Goal: Task Accomplishment & Management: Manage account settings

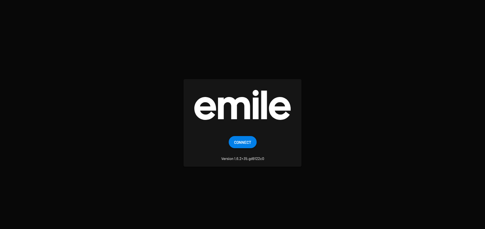
click at [247, 145] on span "Connect" at bounding box center [242, 142] width 17 height 12
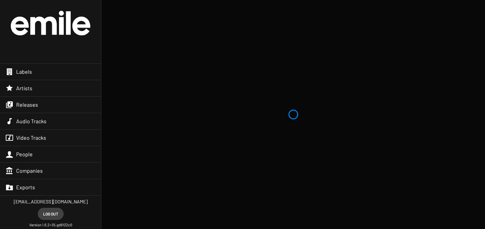
click at [33, 105] on span "Releases" at bounding box center [27, 104] width 22 height 7
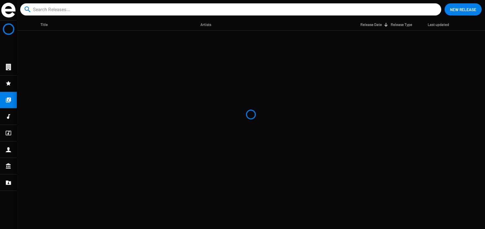
click at [165, 9] on input at bounding box center [232, 9] width 398 height 12
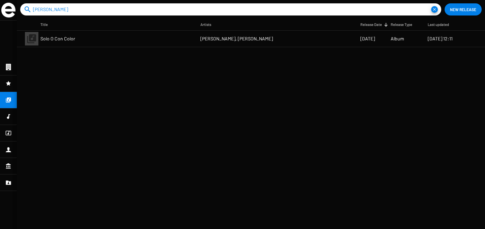
type input "[PERSON_NAME]"
click at [123, 43] on mat-cell "Solo O Con Color" at bounding box center [120, 39] width 160 height 16
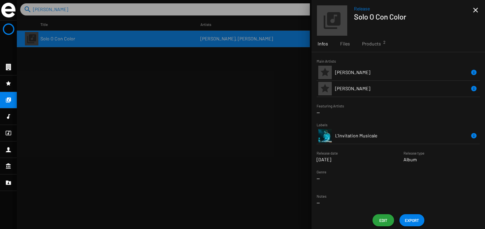
click at [383, 223] on span "Edit" at bounding box center [383, 220] width 11 height 12
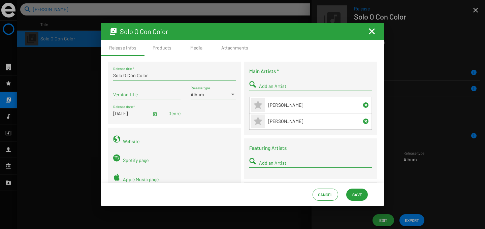
click at [125, 76] on input "Solo O Con Color" at bounding box center [174, 75] width 123 height 5
type input "Solo o con color"
click at [126, 113] on input "[DATE]" at bounding box center [132, 113] width 38 height 5
click at [153, 116] on span "Open calendar" at bounding box center [155, 114] width 5 height 6
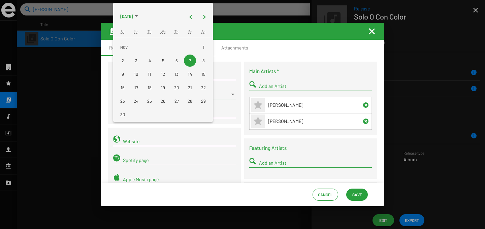
click at [190, 86] on div "21" at bounding box center [190, 88] width 12 height 12
type input "[DATE]"
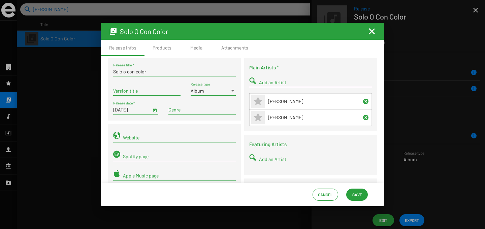
click at [184, 111] on div "Term selection" at bounding box center [202, 110] width 70 height 8
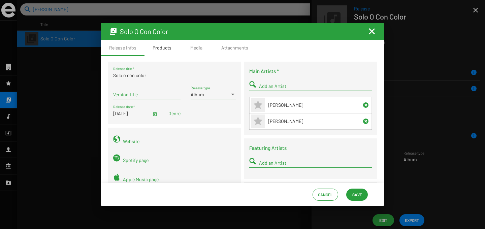
click at [157, 51] on div "Products" at bounding box center [162, 48] width 19 height 7
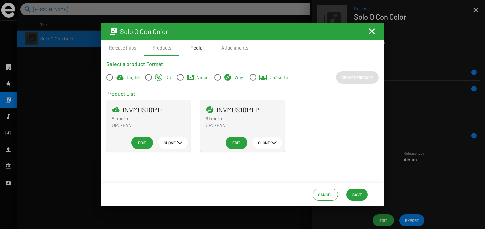
click at [203, 50] on div "Media" at bounding box center [197, 48] width 34 height 16
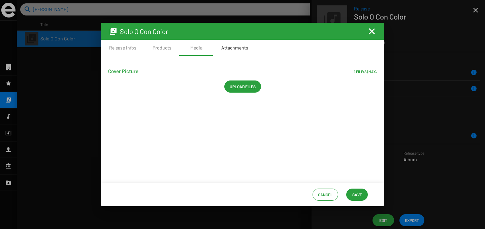
click at [225, 50] on div "Attachments" at bounding box center [234, 48] width 27 height 7
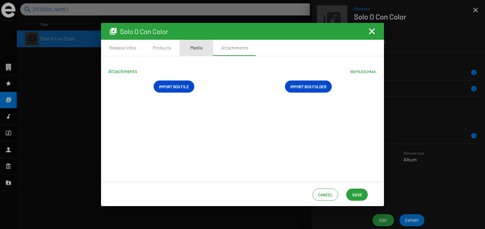
click at [194, 49] on div "Media" at bounding box center [196, 48] width 12 height 7
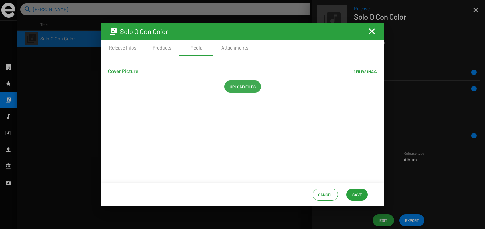
click at [244, 87] on span "Upload files" at bounding box center [243, 87] width 26 height 12
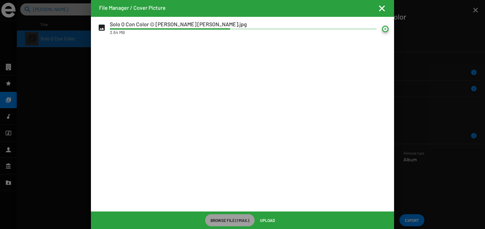
click at [387, 27] on mat-icon at bounding box center [385, 29] width 7 height 7
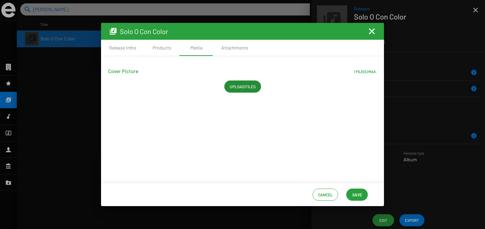
click at [355, 195] on span "Save" at bounding box center [358, 195] width 10 height 12
click at [246, 83] on span "Upload files" at bounding box center [243, 87] width 26 height 12
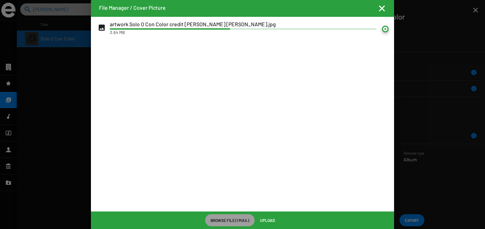
click at [387, 28] on mat-icon at bounding box center [385, 29] width 7 height 7
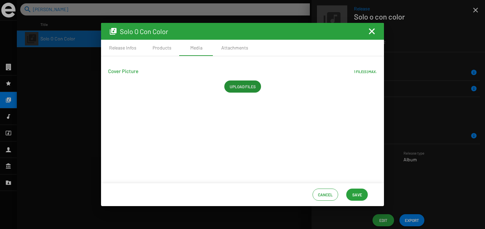
click at [371, 29] on mat-icon "Fermer la fenêtre" at bounding box center [372, 31] width 8 height 8
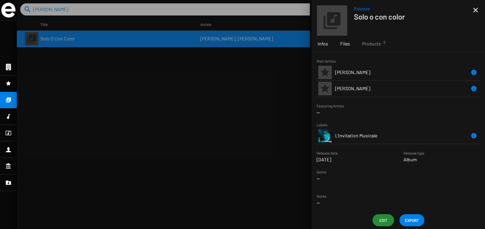
click at [344, 47] on span "Files" at bounding box center [346, 43] width 10 height 7
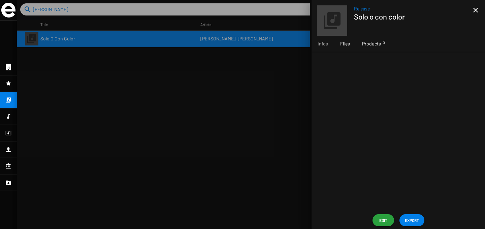
click at [367, 42] on span "Products 2" at bounding box center [371, 43] width 19 height 7
click at [375, 105] on td "INVMUS1013LP" at bounding box center [368, 101] width 66 height 16
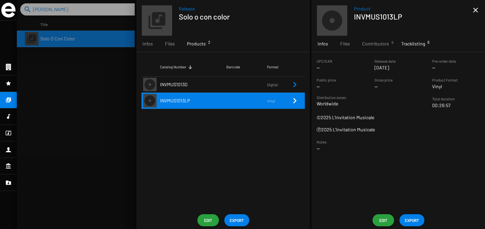
click at [414, 46] on span "Tracklisting 8" at bounding box center [414, 43] width 24 height 7
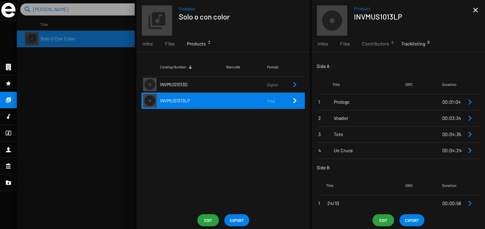
click at [406, 101] on td at bounding box center [424, 102] width 37 height 16
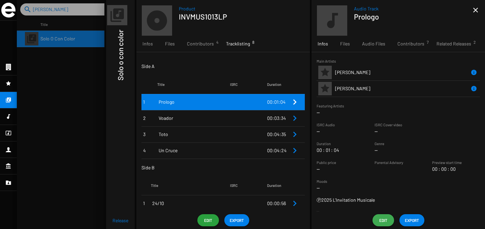
click at [381, 218] on span "Edit" at bounding box center [383, 220] width 11 height 12
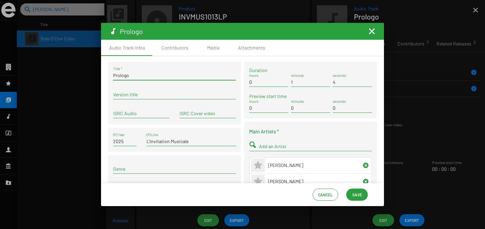
click at [119, 75] on input "Prologo" at bounding box center [174, 75] width 123 height 5
click at [118, 76] on input "Prólogo" at bounding box center [174, 75] width 123 height 5
click at [143, 76] on input "Prólogo" at bounding box center [174, 75] width 123 height 5
type input "Prólogo"
click at [356, 194] on span "Save" at bounding box center [358, 195] width 10 height 12
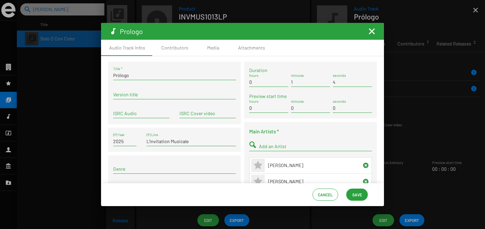
click at [372, 34] on mat-icon "Fermer la fenêtre" at bounding box center [372, 31] width 8 height 8
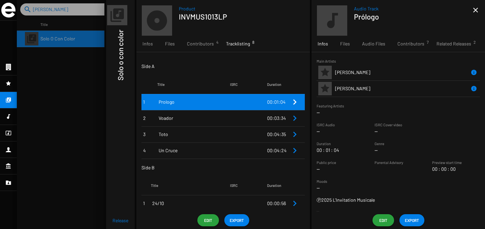
click at [198, 134] on span "Toto" at bounding box center [194, 134] width 71 height 7
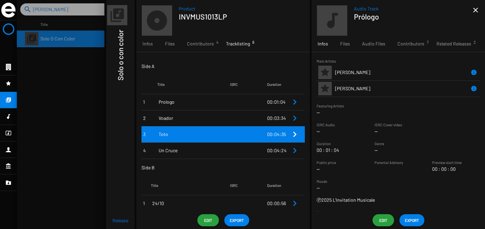
click at [385, 220] on span "Edit" at bounding box center [383, 220] width 11 height 12
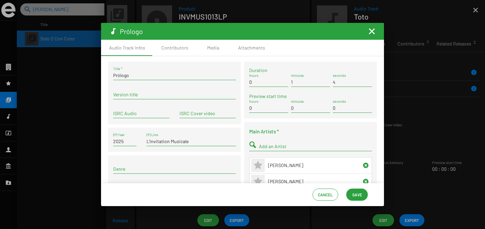
click at [374, 33] on mat-icon "Fermer la fenêtre" at bounding box center [372, 31] width 8 height 8
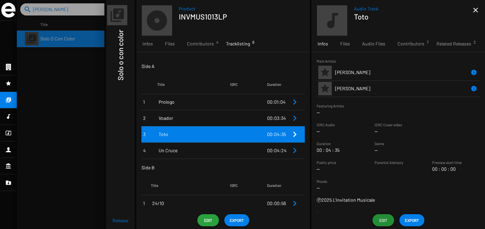
click at [384, 220] on span "Edit" at bounding box center [383, 220] width 11 height 12
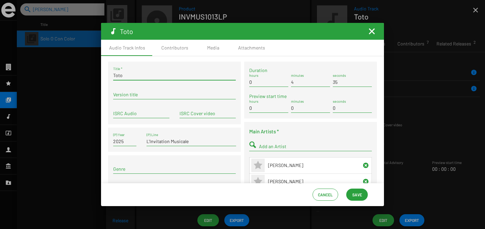
click at [127, 77] on input "Toto" at bounding box center [174, 75] width 123 height 5
paste input "ó"
type input "Tótó"
click at [360, 195] on span "Save" at bounding box center [358, 195] width 10 height 12
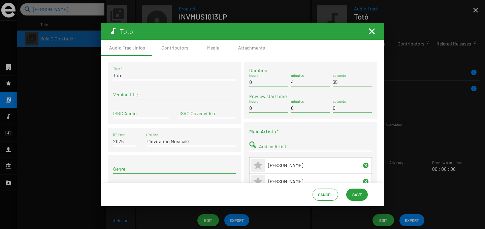
click at [374, 31] on mat-icon "Fermer la fenêtre" at bounding box center [372, 31] width 8 height 8
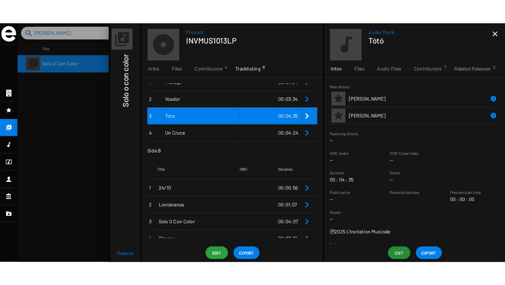
scroll to position [54, 0]
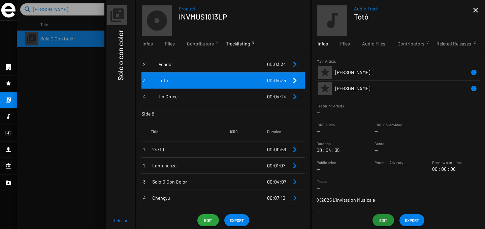
click at [195, 147] on span "24/10" at bounding box center [191, 149] width 78 height 7
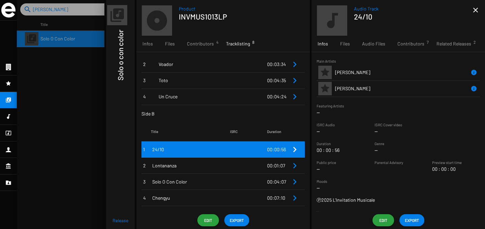
click at [211, 194] on td "Chengyu" at bounding box center [190, 198] width 79 height 16
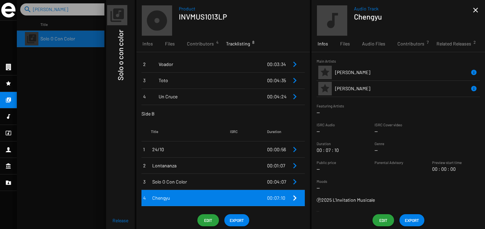
click at [476, 12] on mat-icon "close" at bounding box center [476, 10] width 8 height 8
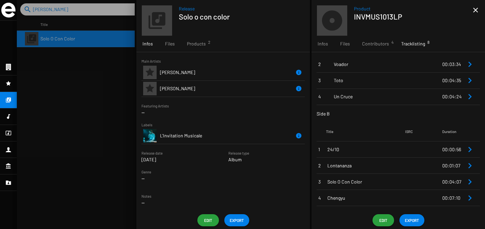
click at [49, 15] on div at bounding box center [251, 114] width 469 height 229
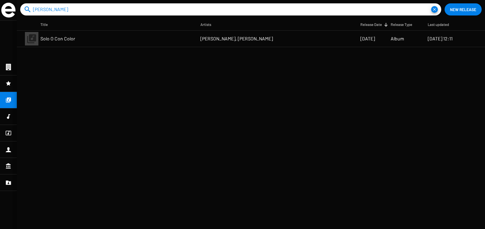
click at [46, 7] on input "[PERSON_NAME]" at bounding box center [232, 9] width 398 height 12
drag, startPoint x: 55, startPoint y: 7, endPoint x: 22, endPoint y: 5, distance: 33.8
click at [22, 5] on form "search [PERSON_NAME]" at bounding box center [230, 9] width 421 height 12
click at [83, 39] on mat-cell "(Loin des) Rivages" at bounding box center [120, 39] width 160 height 16
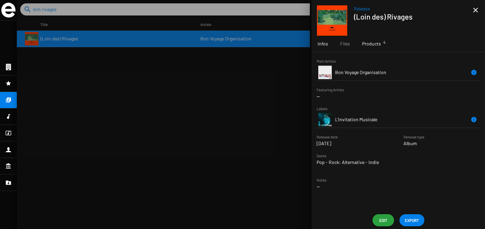
click at [367, 45] on span "Products 4" at bounding box center [371, 43] width 19 height 7
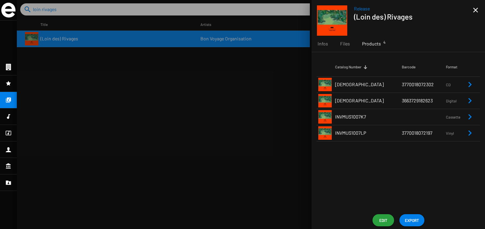
click at [402, 100] on span "3663729182623" at bounding box center [417, 101] width 31 height 6
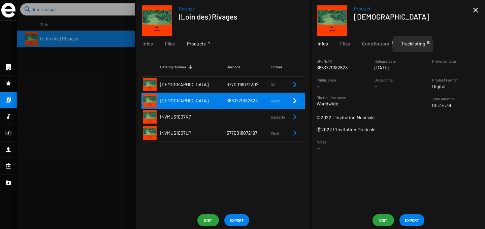
click at [412, 45] on span "Tracklisting 10" at bounding box center [414, 43] width 24 height 7
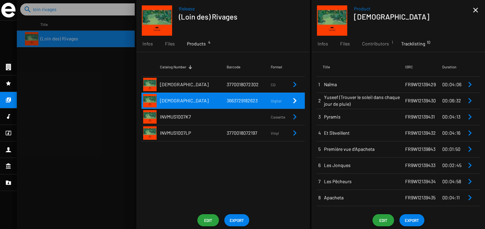
click at [384, 86] on span "Naïma" at bounding box center [364, 84] width 81 height 7
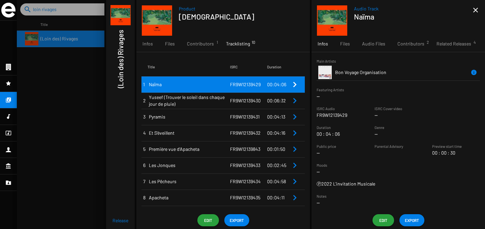
click at [333, 116] on p "FR9W12139429" at bounding box center [332, 115] width 31 height 7
copy p "FR9W12139429"
click at [475, 9] on mat-icon "close" at bounding box center [476, 10] width 8 height 8
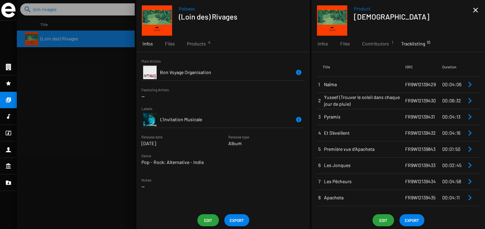
click at [69, 7] on div at bounding box center [251, 114] width 469 height 229
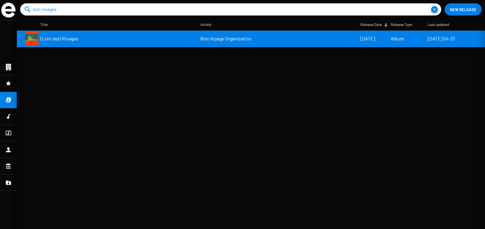
click at [58, 11] on mat-sidenav-container "Release (Loin des) Rivages Infos Files Products 4 Main Artists Bon Voyage Organ…" at bounding box center [251, 114] width 469 height 229
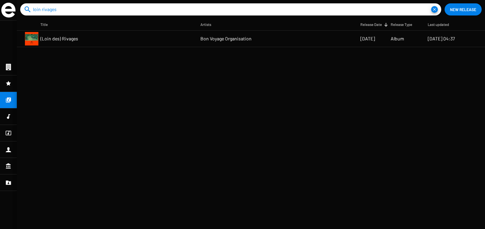
drag, startPoint x: 70, startPoint y: 10, endPoint x: 17, endPoint y: 2, distance: 54.1
click at [17, 2] on app-catalog-header "search loin rivages close New Release" at bounding box center [251, 9] width 469 height 19
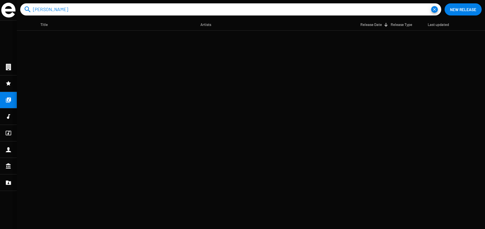
click at [69, 10] on input "[PERSON_NAME]" at bounding box center [232, 9] width 398 height 12
type input "pedr"
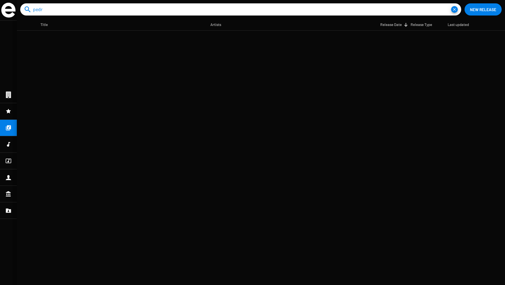
click at [7, 148] on icon at bounding box center [8, 144] width 6 height 8
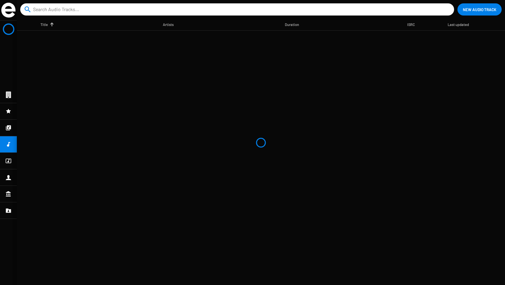
click at [223, 10] on input at bounding box center [238, 9] width 411 height 12
type input "[PERSON_NAME]"
click at [444, 6] on button "close" at bounding box center [447, 9] width 7 height 7
click at [14, 159] on div at bounding box center [8, 161] width 17 height 16
click at [10, 148] on icon at bounding box center [8, 144] width 6 height 8
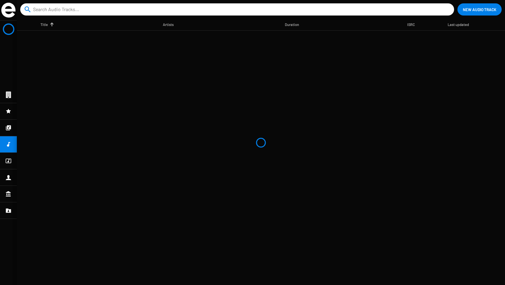
click at [7, 167] on div at bounding box center [8, 161] width 17 height 16
click at [10, 144] on icon at bounding box center [8, 144] width 6 height 8
click at [65, 9] on input at bounding box center [238, 9] width 411 height 12
type input "[PERSON_NAME]"
click at [444, 6] on button "close" at bounding box center [447, 9] width 7 height 7
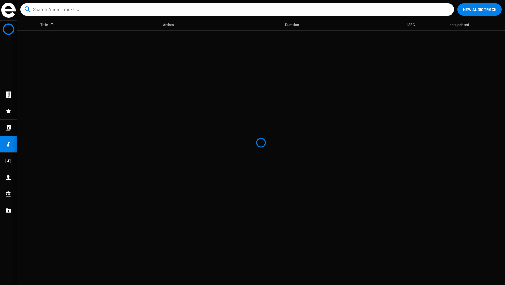
click at [1, 128] on div at bounding box center [8, 128] width 17 height 16
click at [11, 144] on div at bounding box center [8, 144] width 17 height 16
click at [10, 131] on icon at bounding box center [8, 128] width 6 height 8
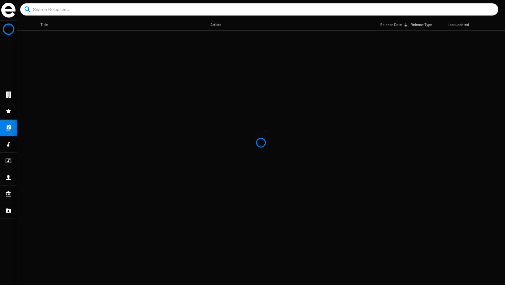
click at [82, 9] on input at bounding box center [260, 9] width 455 height 12
click at [8, 148] on icon at bounding box center [8, 144] width 6 height 8
click at [71, 7] on input at bounding box center [260, 9] width 455 height 12
type input "[PERSON_NAME]"
click at [488, 6] on button "close" at bounding box center [491, 9] width 7 height 7
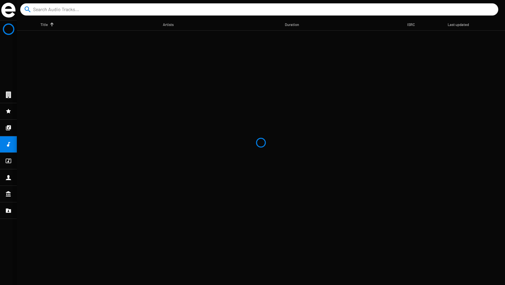
click at [10, 97] on icon at bounding box center [8, 95] width 5 height 6
click at [9, 13] on img at bounding box center [8, 10] width 14 height 15
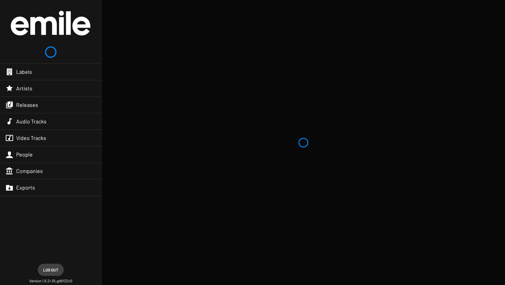
click at [36, 71] on div "Labels" at bounding box center [50, 72] width 101 height 16
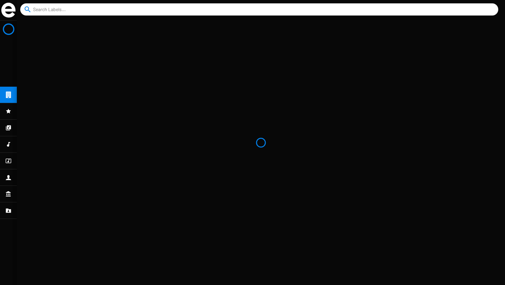
click at [8, 149] on div at bounding box center [8, 144] width 17 height 16
click at [9, 166] on div at bounding box center [8, 161] width 17 height 16
click at [10, 182] on div at bounding box center [8, 177] width 17 height 16
click at [9, 167] on div at bounding box center [8, 161] width 17 height 16
click at [8, 181] on div at bounding box center [8, 177] width 17 height 16
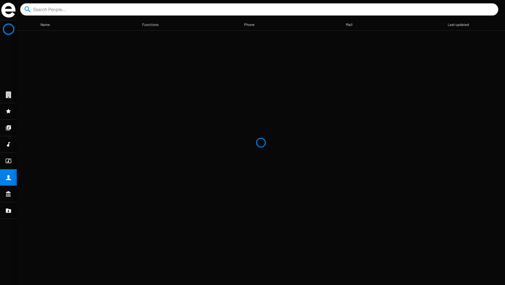
click at [7, 199] on div at bounding box center [8, 194] width 17 height 16
click at [6, 156] on div at bounding box center [8, 161] width 17 height 16
click at [6, 146] on icon at bounding box center [8, 144] width 6 height 8
click at [11, 95] on icon at bounding box center [8, 95] width 5 height 6
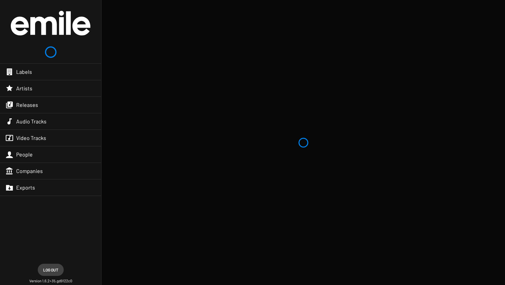
click at [26, 122] on span "Audio Tracks" at bounding box center [31, 121] width 30 height 7
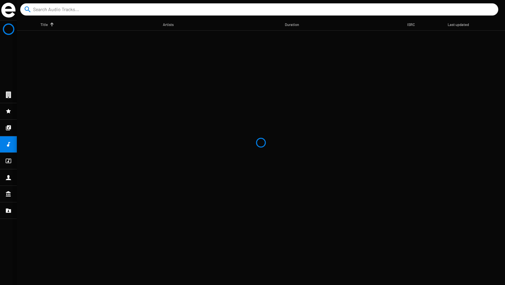
click at [126, 13] on input at bounding box center [260, 9] width 455 height 12
type input "[PERSON_NAME]"
click at [488, 6] on button "close" at bounding box center [491, 9] width 7 height 7
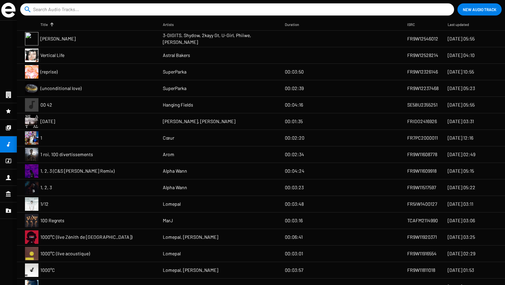
click at [122, 11] on input at bounding box center [238, 9] width 411 height 12
click at [106, 5] on input at bounding box center [238, 9] width 411 height 12
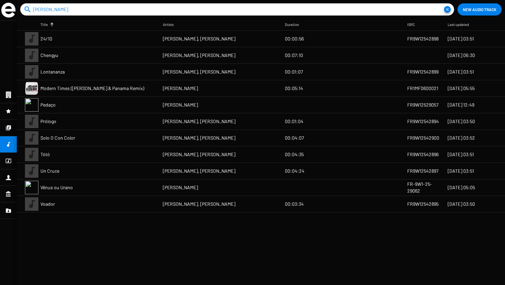
type input "[PERSON_NAME]"
click at [382, 210] on mat-cell "00:03:34" at bounding box center [346, 204] width 122 height 16
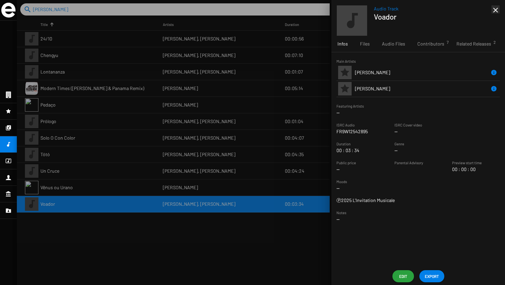
click at [497, 8] on mat-icon "close" at bounding box center [496, 10] width 8 height 8
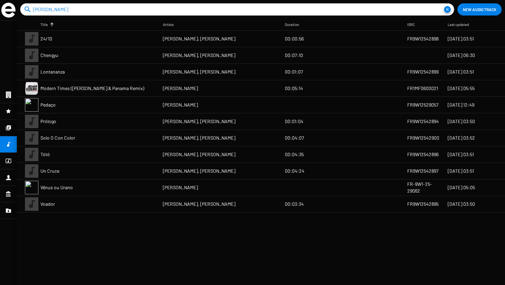
click at [165, 143] on mat-cell "[PERSON_NAME], [PERSON_NAME]" at bounding box center [224, 138] width 122 height 16
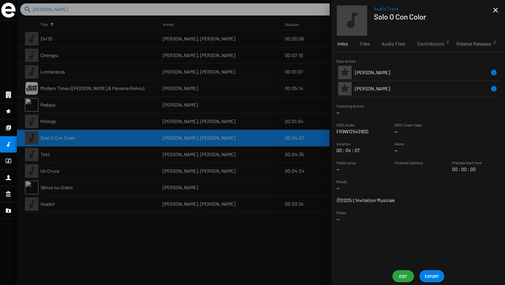
click at [403, 278] on span "Edit" at bounding box center [403, 276] width 11 height 12
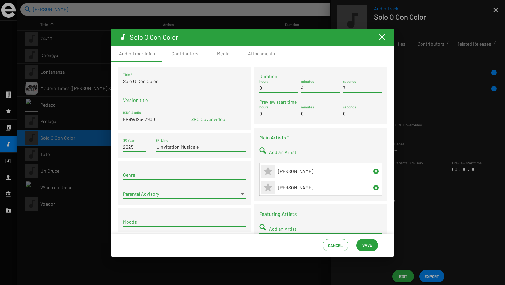
click at [135, 81] on input "Solo O Con Color" at bounding box center [184, 81] width 123 height 5
type input "Solo o con color"
click at [369, 248] on span "Save" at bounding box center [367, 245] width 10 height 12
click at [382, 38] on mat-icon "Fermer la fenêtre" at bounding box center [382, 37] width 8 height 8
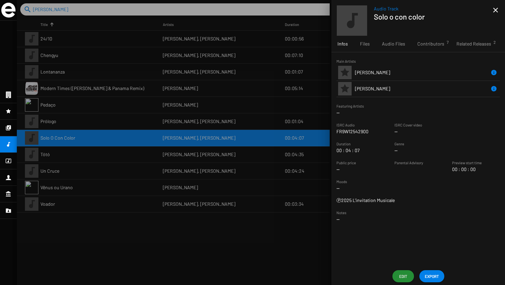
click at [494, 11] on mat-icon "close" at bounding box center [496, 10] width 8 height 8
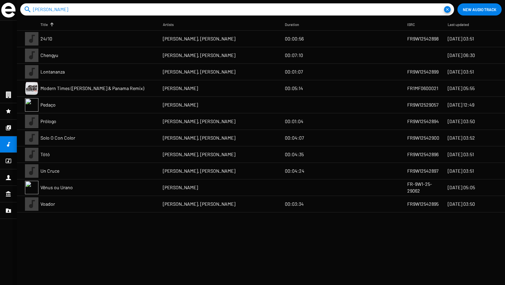
click at [73, 175] on mat-cell "Un Cruce" at bounding box center [101, 171] width 122 height 16
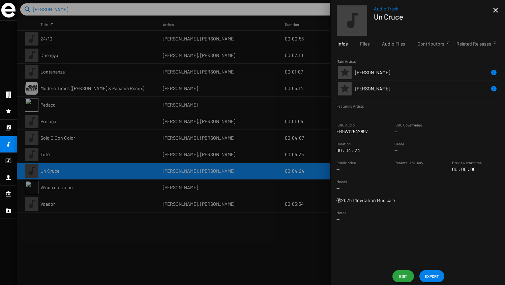
click at [398, 278] on span "Edit" at bounding box center [403, 276] width 11 height 12
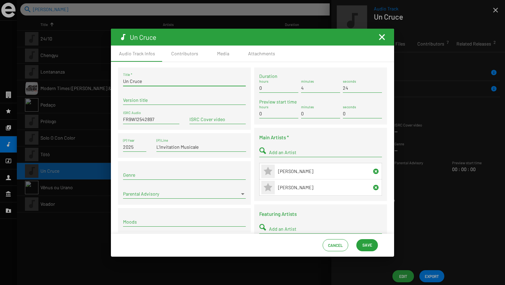
click at [132, 80] on input "Un Cruce" at bounding box center [184, 81] width 123 height 5
type input "Un cruce"
click at [371, 247] on span "Save" at bounding box center [367, 245] width 10 height 12
click at [383, 37] on mat-icon "Fermer la fenêtre" at bounding box center [382, 37] width 8 height 8
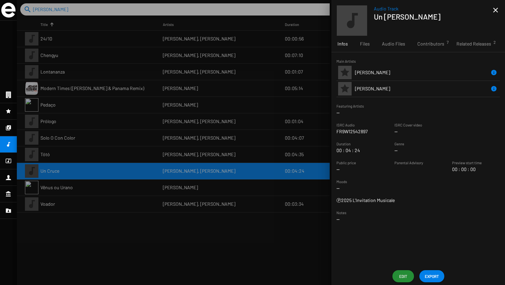
click at [11, 125] on icon at bounding box center [8, 128] width 6 height 8
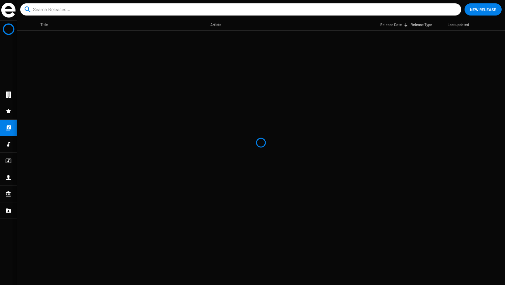
click at [80, 9] on input at bounding box center [242, 9] width 418 height 12
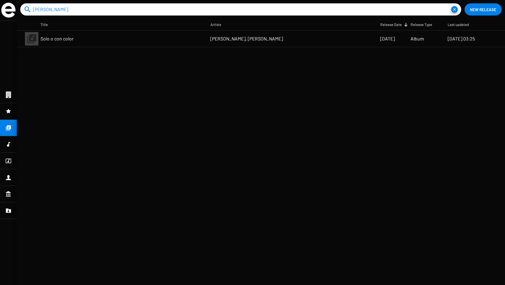
type input "[PERSON_NAME]"
click at [102, 39] on mat-cell "Solo o con color" at bounding box center [125, 39] width 170 height 16
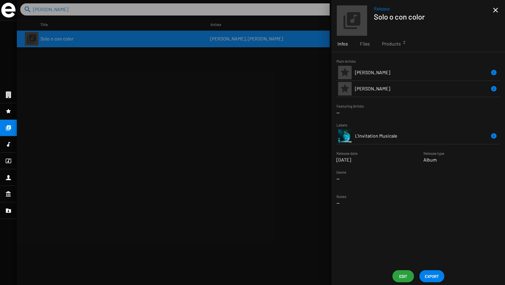
click at [353, 22] on icon at bounding box center [352, 20] width 20 height 20
click at [395, 279] on button "Edit" at bounding box center [403, 276] width 22 height 12
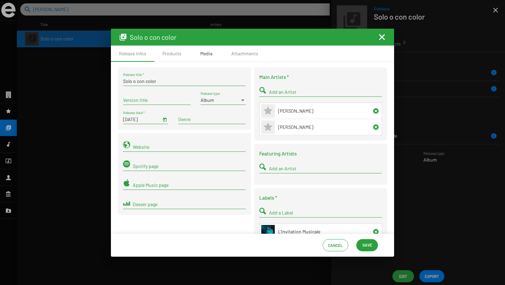
click at [202, 54] on div "Media" at bounding box center [206, 53] width 12 height 7
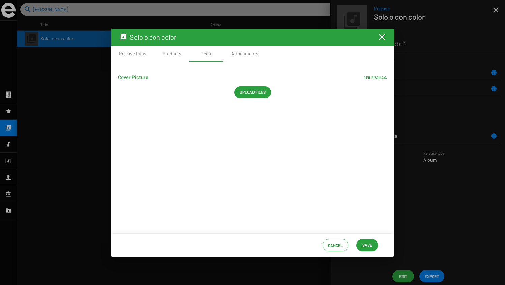
click at [259, 99] on app-file-widget "Cover Picture 1 file(s) max. Upload files" at bounding box center [252, 88] width 269 height 31
click at [247, 93] on span "Upload files" at bounding box center [253, 92] width 26 height 12
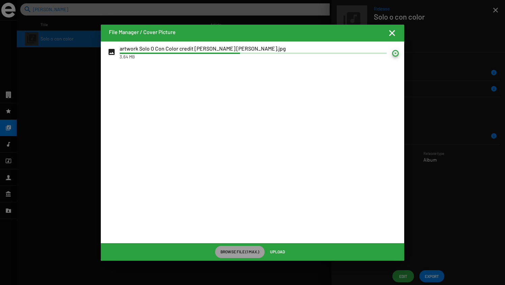
click at [395, 54] on mat-icon at bounding box center [395, 53] width 7 height 7
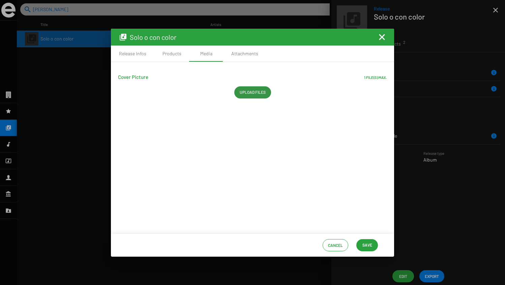
click at [248, 94] on span "Upload files" at bounding box center [253, 92] width 26 height 12
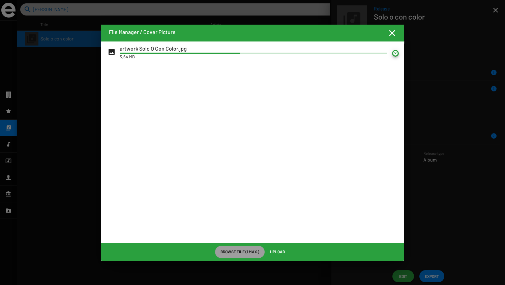
click at [394, 34] on mat-icon "Fermer la fenêtre" at bounding box center [392, 33] width 8 height 8
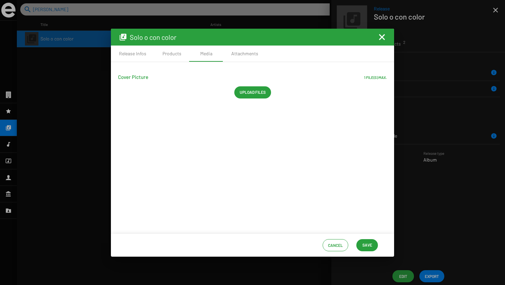
click at [387, 40] on mat-toolbar "Solo o con color" at bounding box center [252, 37] width 283 height 17
click at [379, 41] on mat-toolbar "Solo o con color" at bounding box center [252, 37] width 283 height 17
click at [382, 39] on mat-icon "Fermer la fenêtre" at bounding box center [382, 37] width 8 height 8
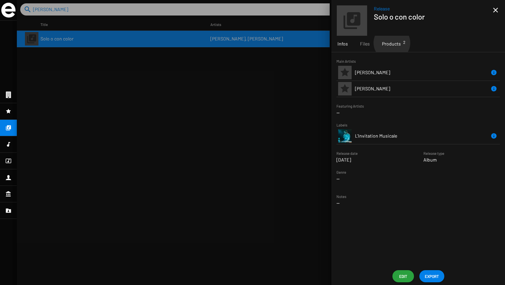
click at [391, 43] on span "Products 2" at bounding box center [391, 43] width 19 height 7
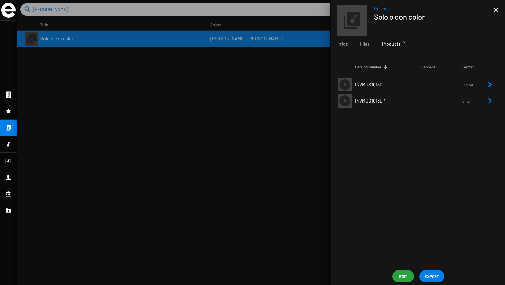
click at [404, 99] on td "INVMUS1013LP" at bounding box center [388, 101] width 66 height 16
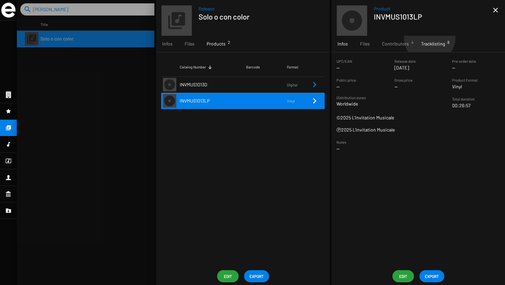
click at [428, 38] on div "Tracklisting 8" at bounding box center [433, 44] width 36 height 16
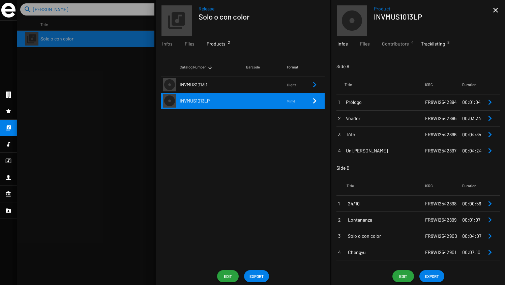
drag, startPoint x: 340, startPoint y: 40, endPoint x: 339, endPoint y: 44, distance: 3.9
click at [340, 40] on span "Infos" at bounding box center [342, 43] width 10 height 7
click at [343, 41] on span "Infos" at bounding box center [342, 43] width 10 height 7
click at [350, 48] on div "Infos" at bounding box center [342, 44] width 23 height 16
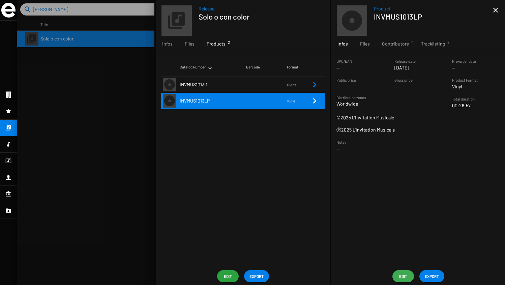
click at [399, 275] on span "Edit" at bounding box center [403, 276] width 11 height 12
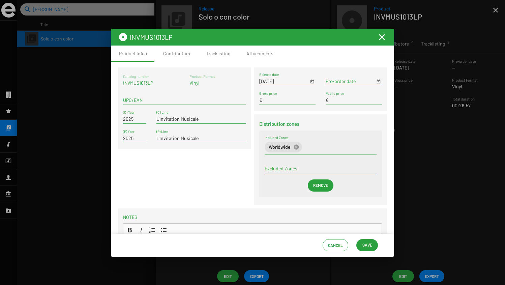
click at [310, 79] on span "Open calendar" at bounding box center [312, 81] width 5 height 6
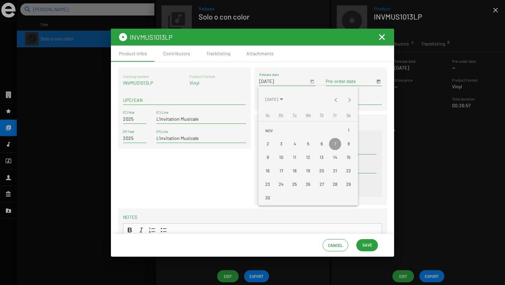
click at [337, 171] on div "21" at bounding box center [335, 171] width 12 height 12
type input "[DATE]"
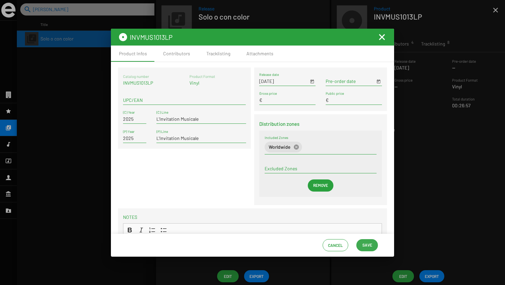
click at [367, 246] on span "Save" at bounding box center [367, 245] width 10 height 12
click at [383, 37] on mat-icon "Fermer la fenêtre" at bounding box center [382, 37] width 8 height 8
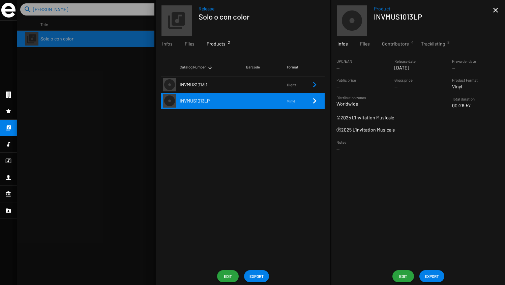
click at [450, 195] on div "UPC/EAN -- Release date Nov 7 2025 Pre-order date -- Public price -- Gross pric…" at bounding box center [418, 159] width 174 height 215
click at [399, 275] on span "Edit" at bounding box center [403, 276] width 11 height 12
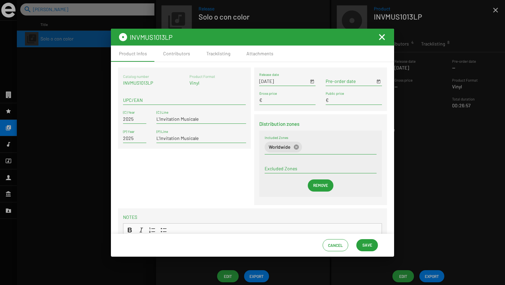
click at [428, 234] on div at bounding box center [252, 142] width 505 height 285
click at [381, 37] on mat-icon "Fermer la fenêtre" at bounding box center [382, 37] width 8 height 8
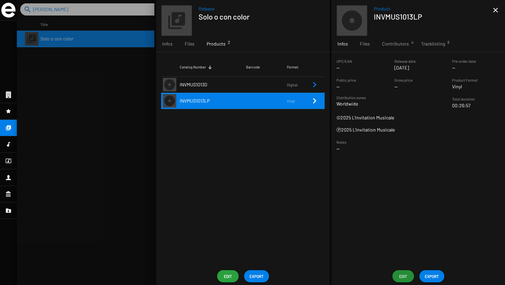
click at [431, 275] on span "EXPORT" at bounding box center [432, 276] width 14 height 12
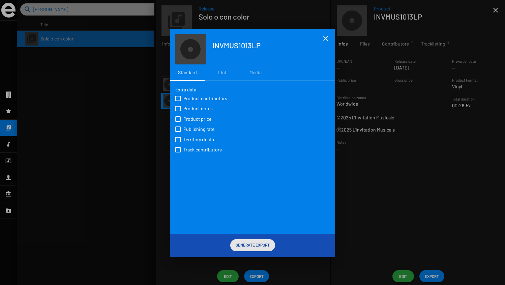
click at [259, 249] on span "Generate Export" at bounding box center [253, 245] width 34 height 12
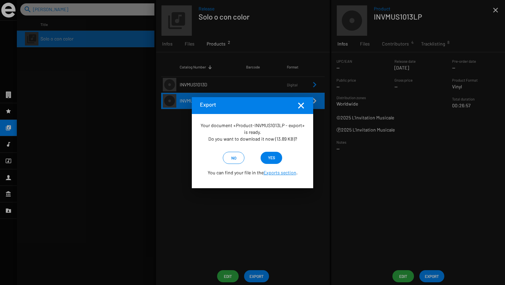
click at [273, 157] on span "yes" at bounding box center [271, 157] width 7 height 12
